Goal: Obtain resource: Download file/media

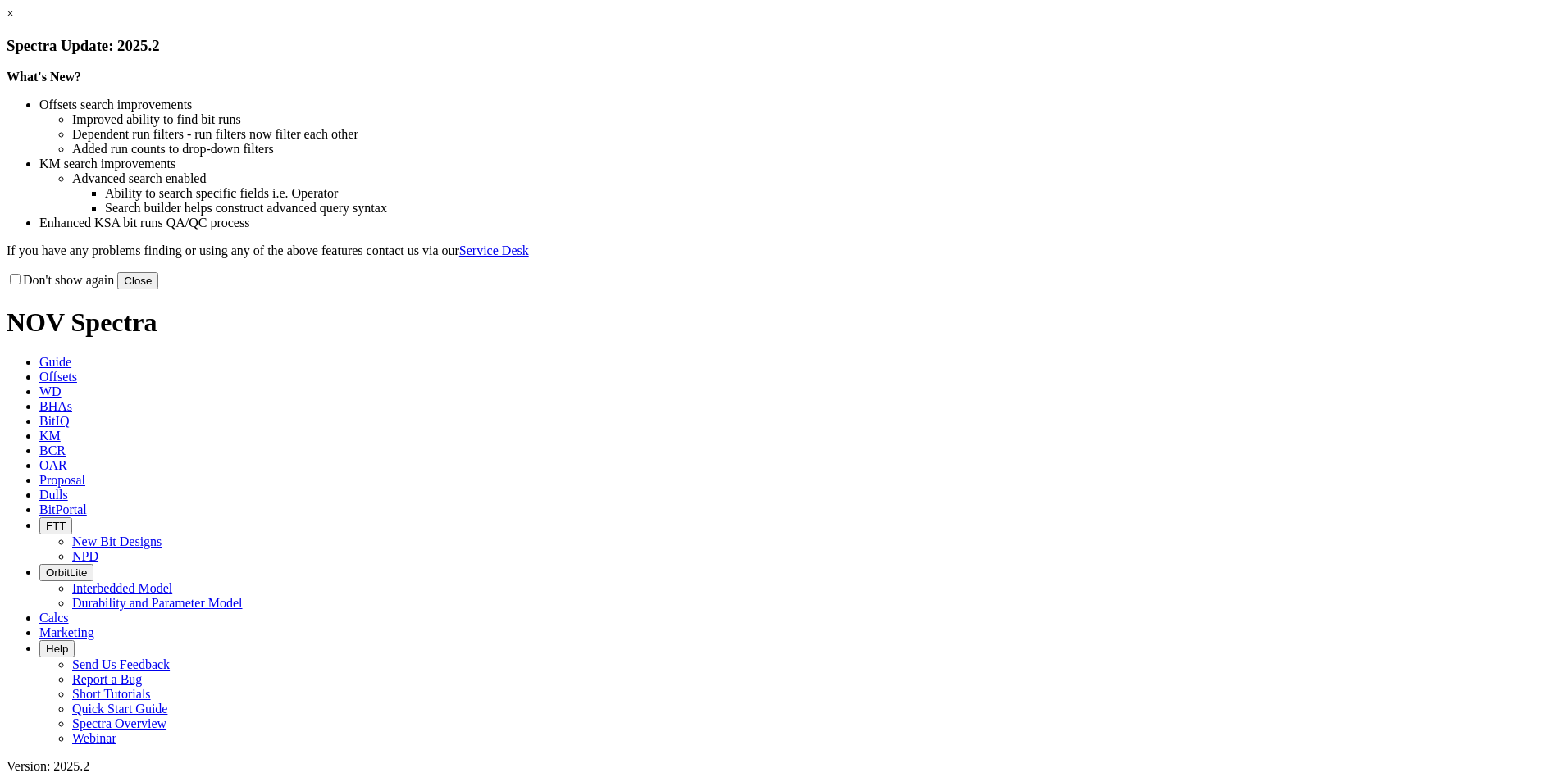
click at [158, 289] on button "Close" at bounding box center [138, 281] width 41 height 17
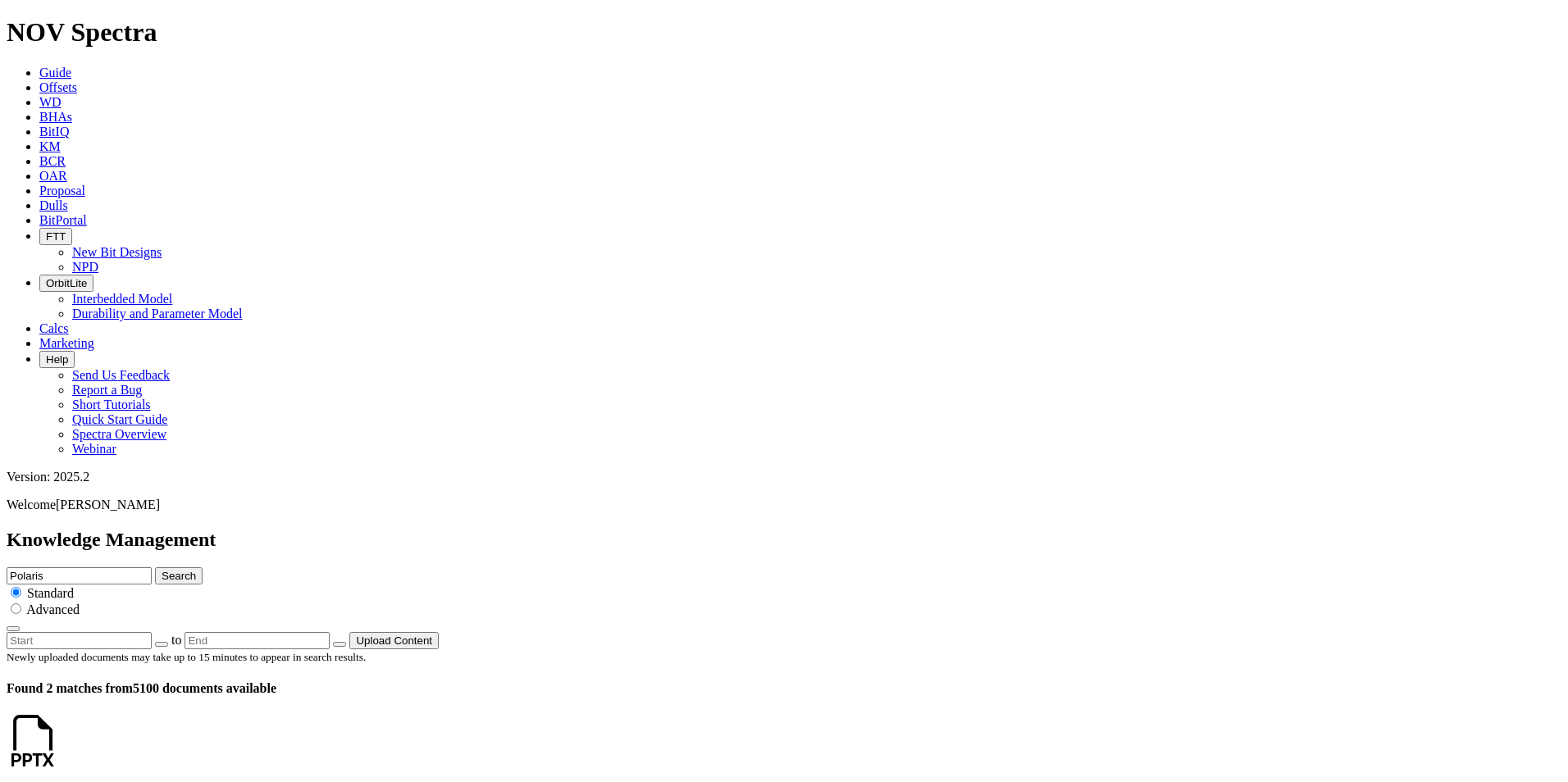
click at [59, 749] on link at bounding box center [59, 756] width 0 height 13
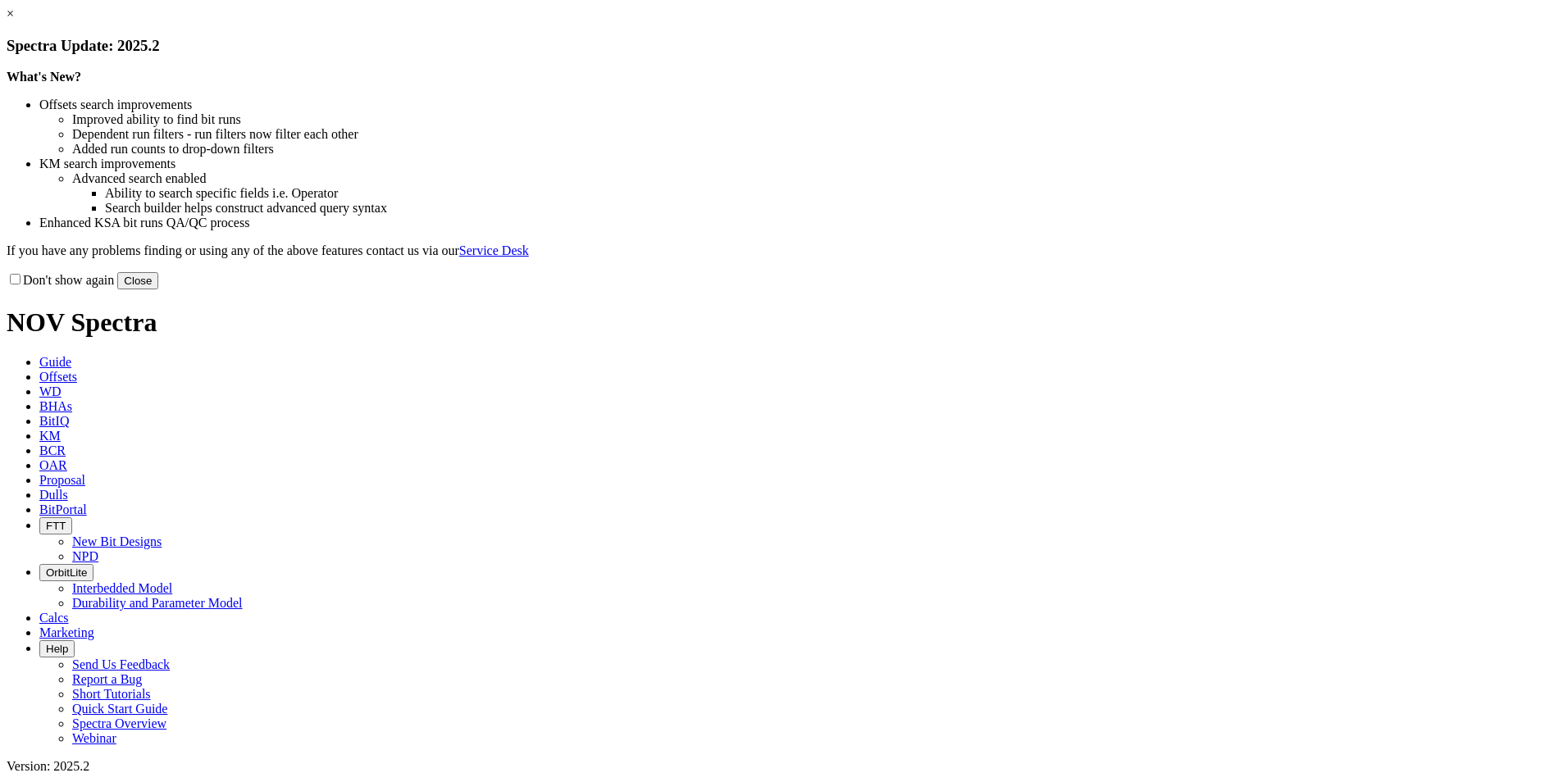
click at [158, 289] on button "Close" at bounding box center [138, 281] width 41 height 17
